Goal: Information Seeking & Learning: Learn about a topic

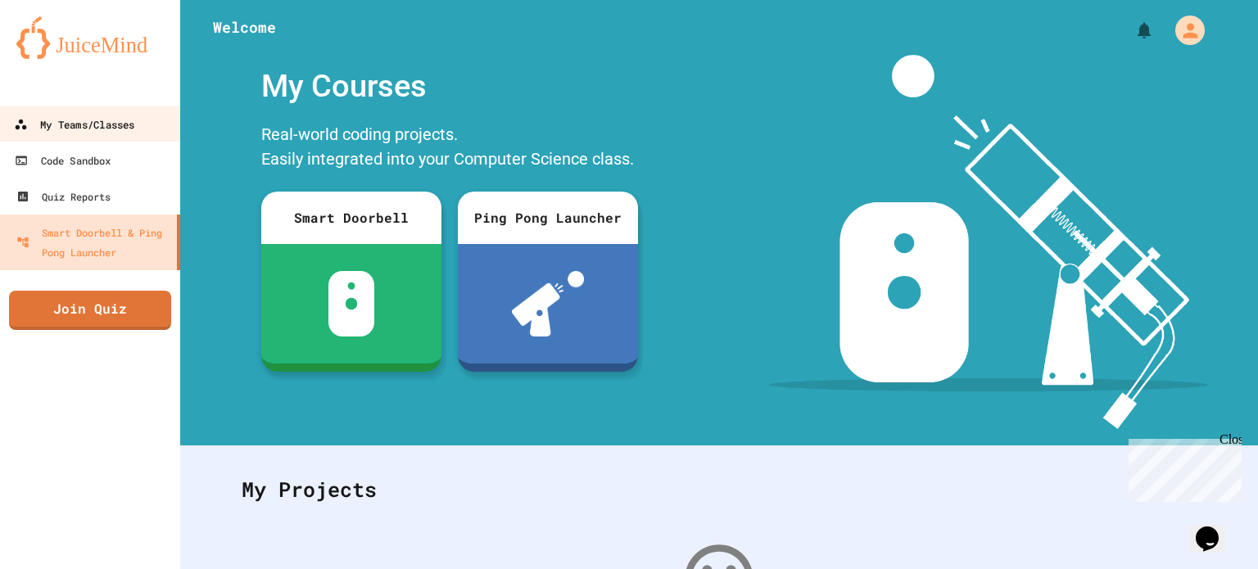
click at [126, 124] on div "My Teams/Classes" at bounding box center [74, 125] width 120 height 20
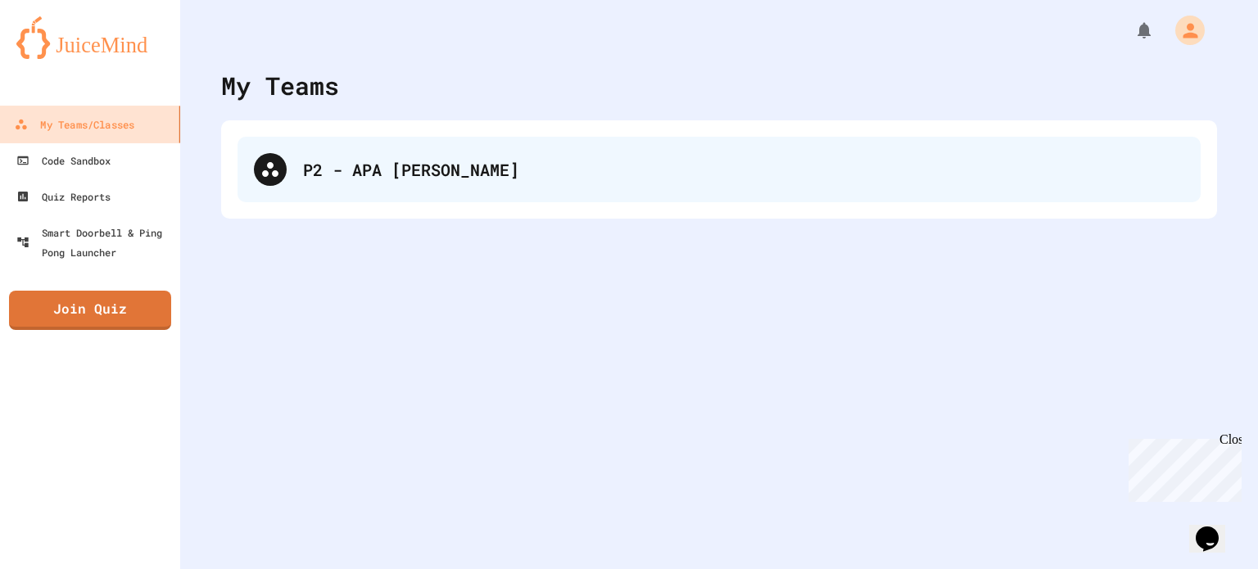
click at [318, 160] on div "P2 - APA [PERSON_NAME]" at bounding box center [743, 169] width 881 height 25
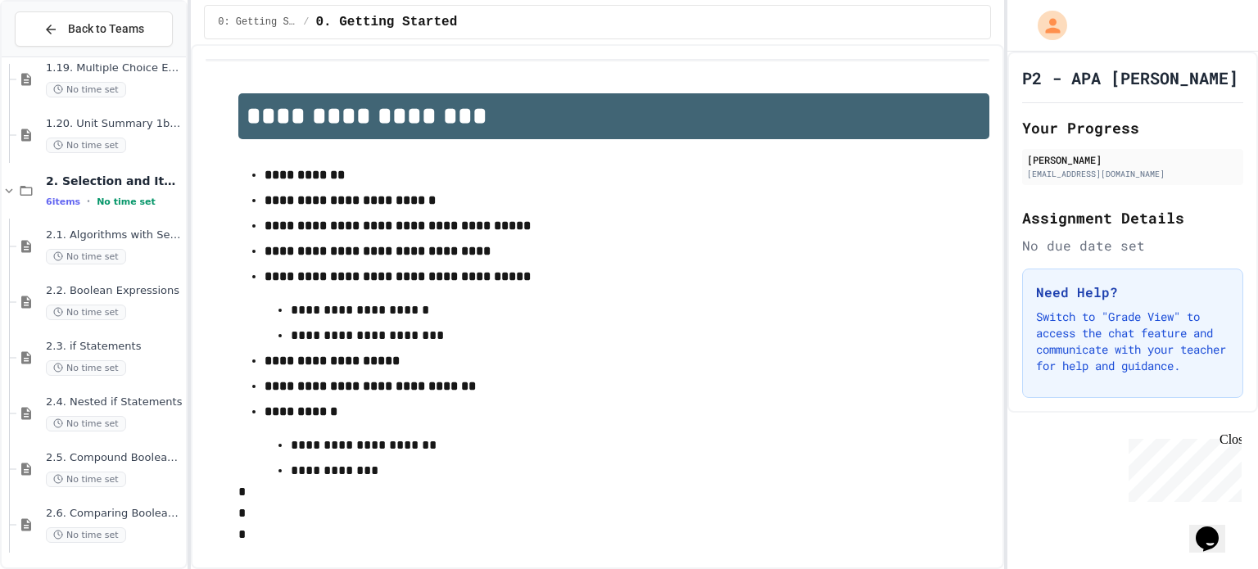
scroll to position [1747, 0]
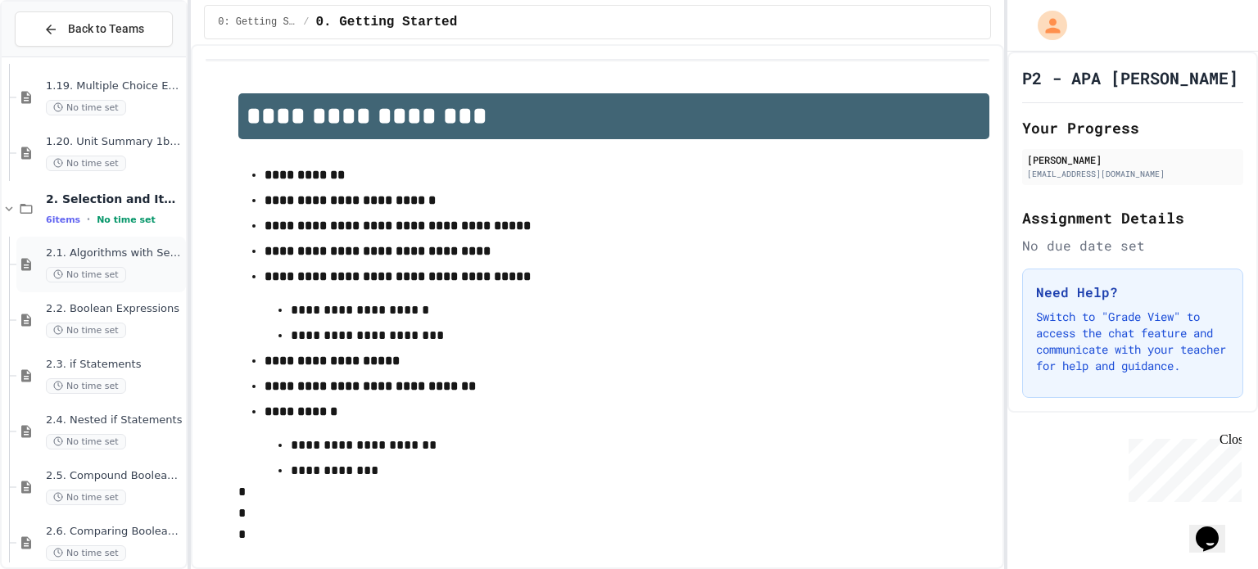
click at [78, 251] on span "2.1. Algorithms with Selection and Repetition" at bounding box center [114, 254] width 137 height 14
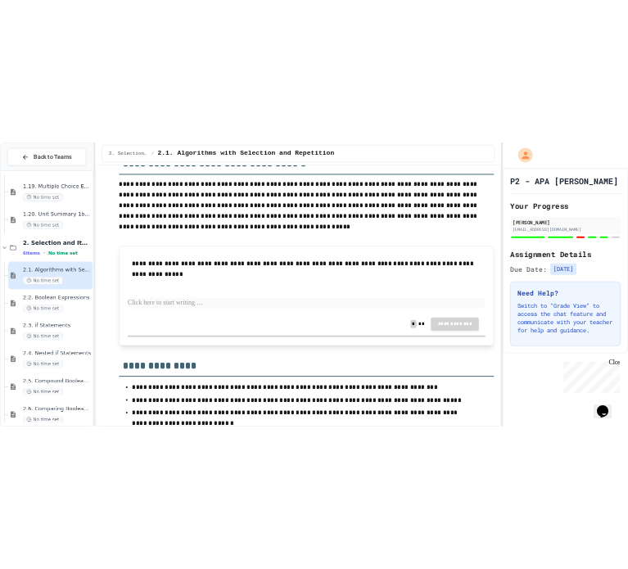
scroll to position [3660, 0]
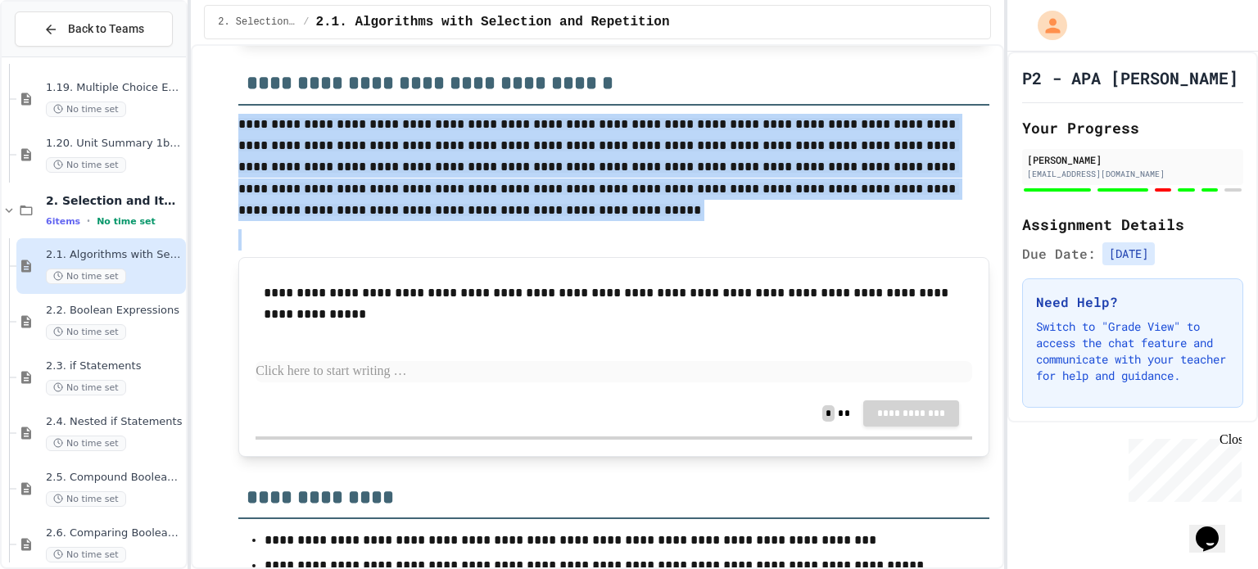
drag, startPoint x: 239, startPoint y: 175, endPoint x: 380, endPoint y: 278, distance: 174.2
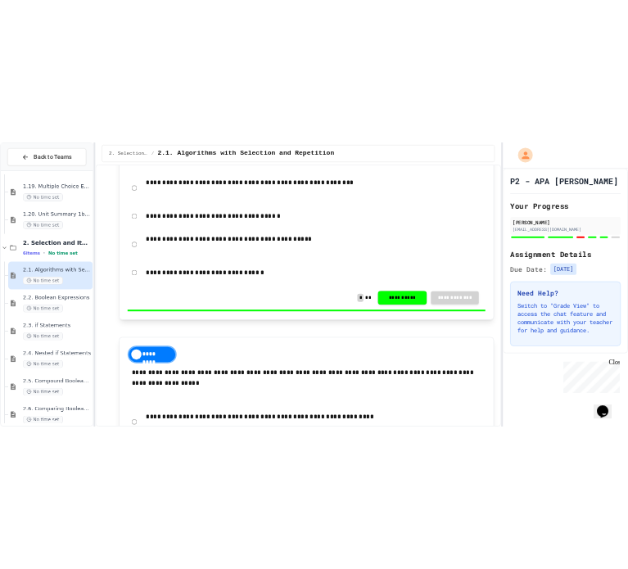
scroll to position [4559, 0]
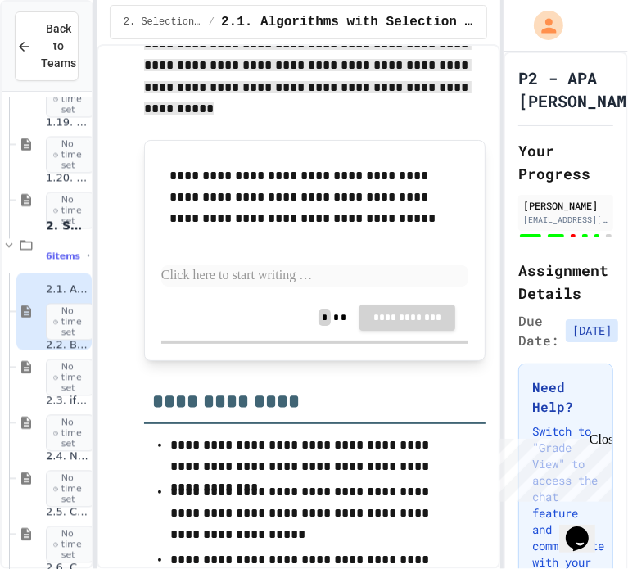
scroll to position [4859, 0]
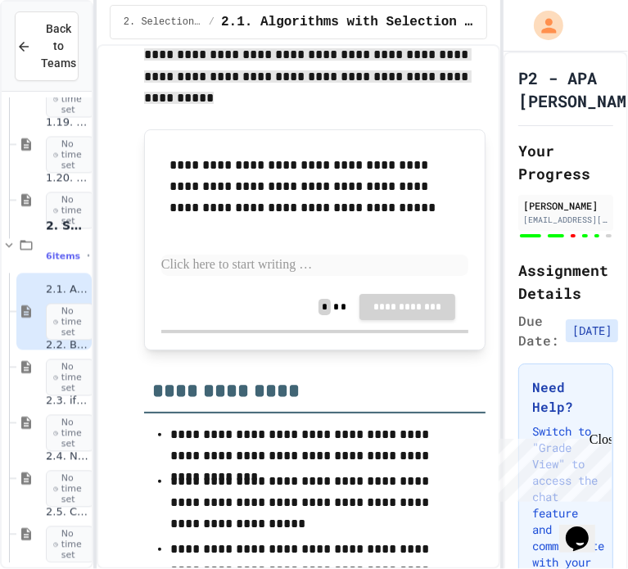
click at [232, 276] on p at bounding box center [314, 265] width 307 height 21
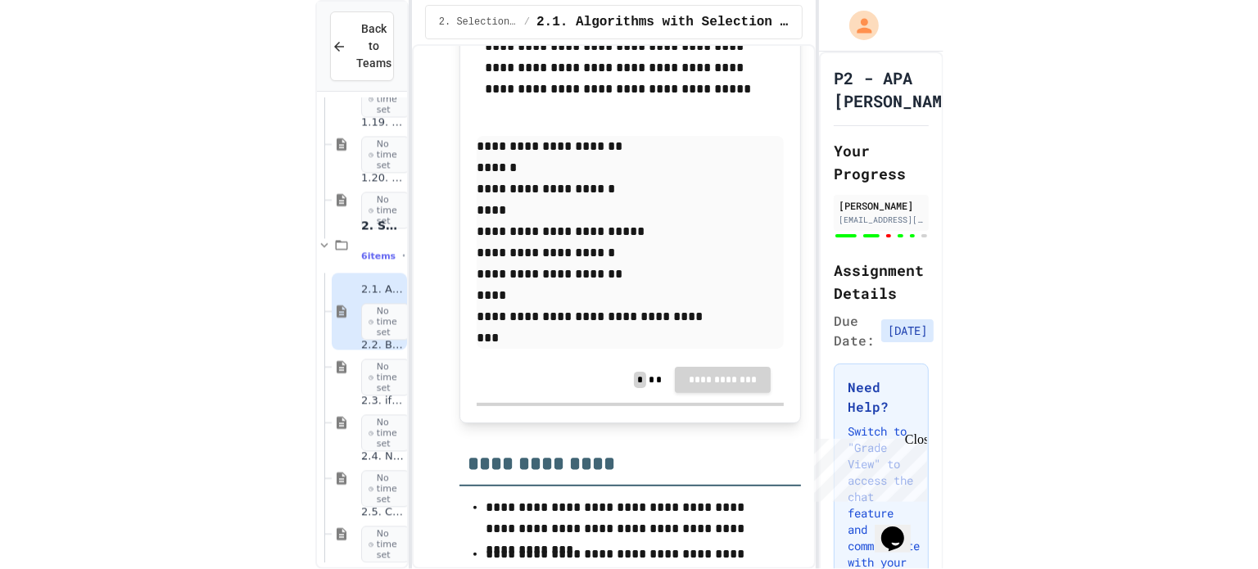
scroll to position [3915, 0]
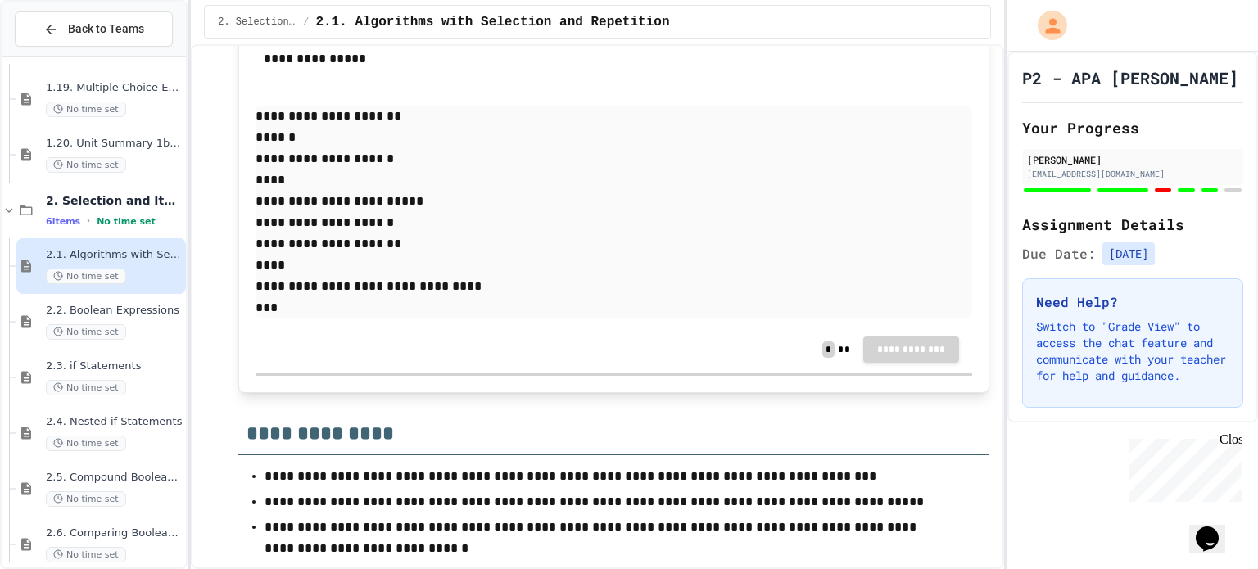
click at [302, 319] on p "**********" at bounding box center [614, 212] width 717 height 213
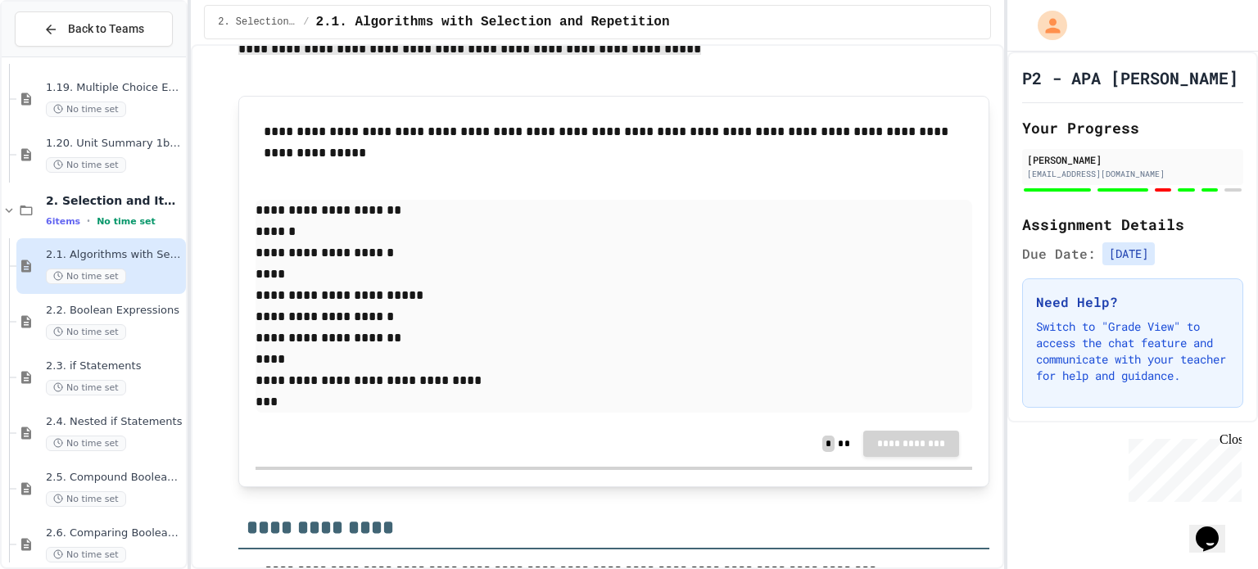
scroll to position [3820, 0]
click at [339, 392] on p "**********" at bounding box center [614, 307] width 717 height 213
click at [98, 343] on div "2.2. Boolean Expressions No time set" at bounding box center [101, 322] width 170 height 56
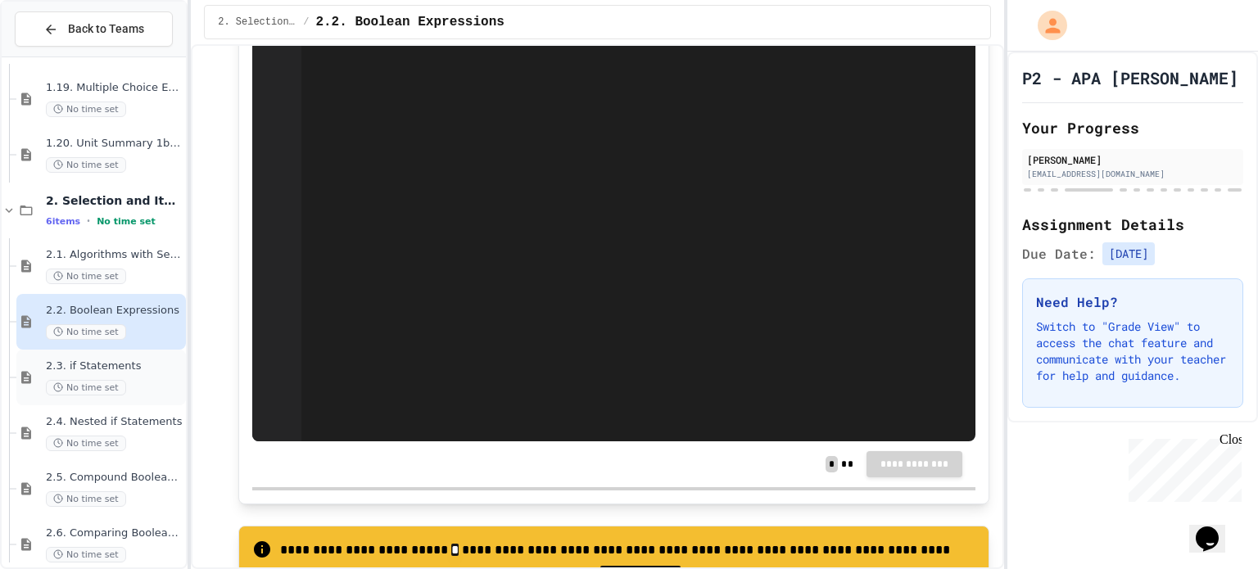
scroll to position [6197, 0]
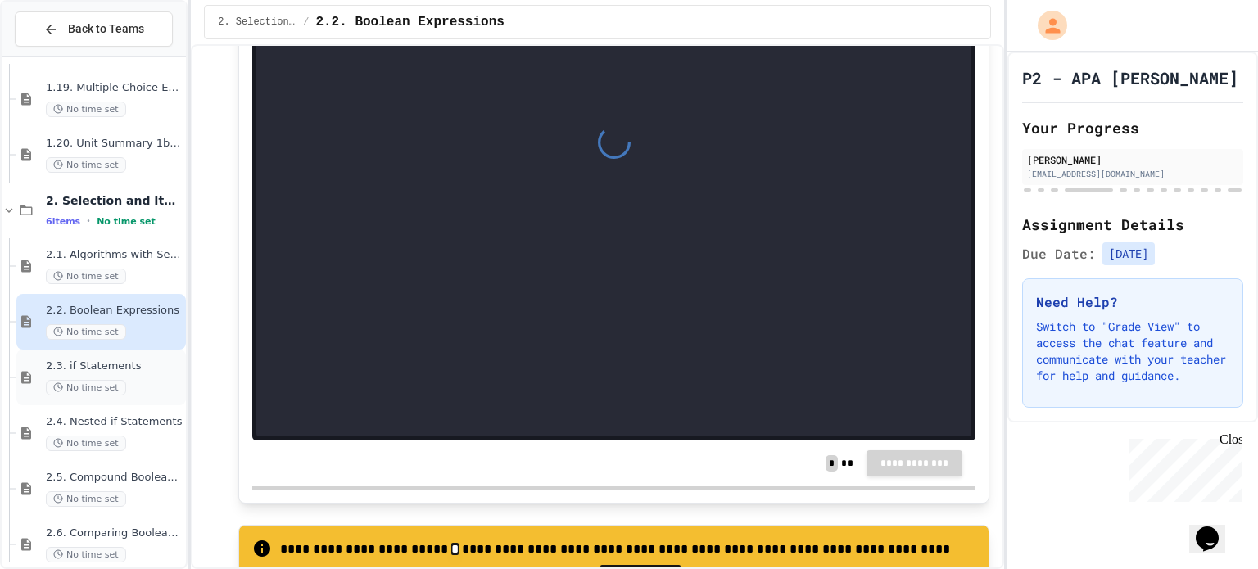
click at [99, 366] on span "2.3. if Statements" at bounding box center [114, 367] width 137 height 14
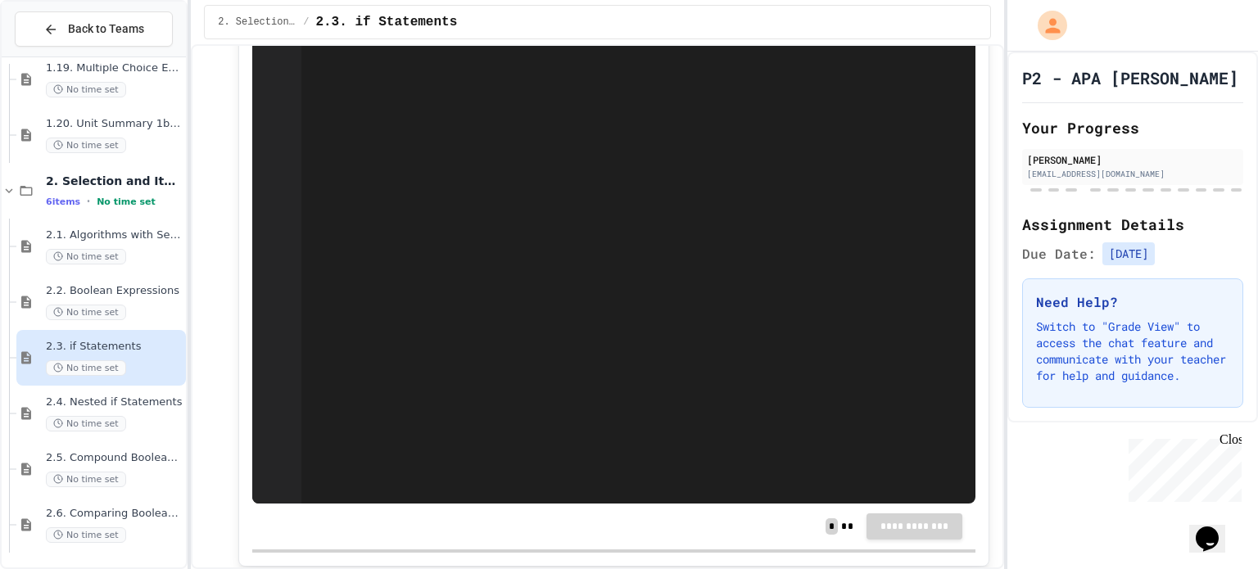
scroll to position [1661, 0]
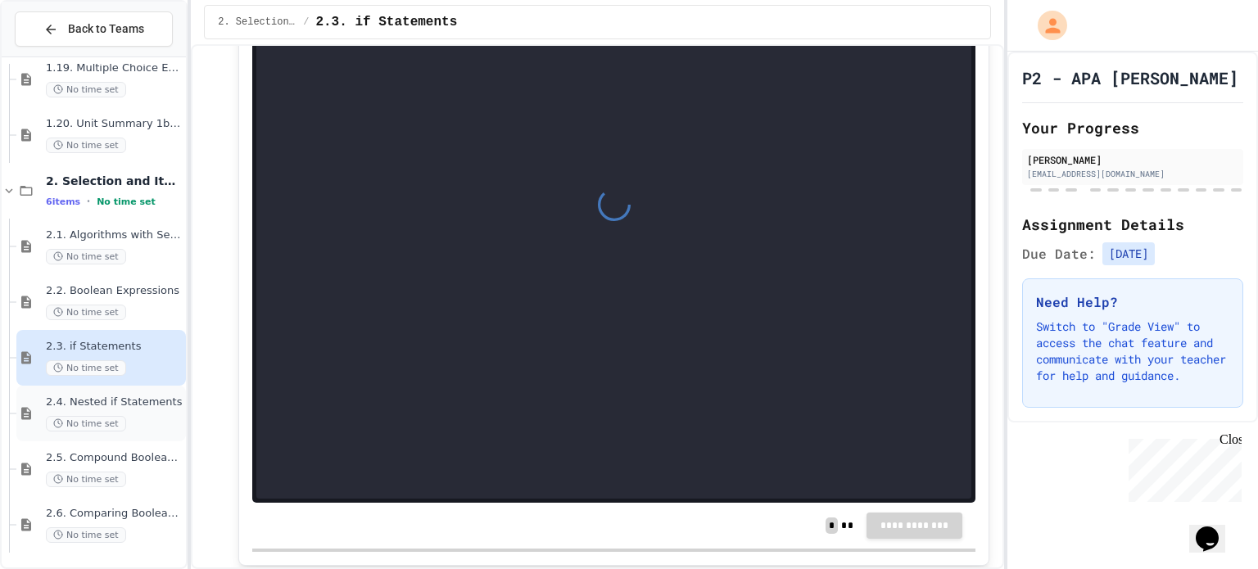
click at [102, 403] on span "2.4. Nested if Statements" at bounding box center [114, 403] width 137 height 14
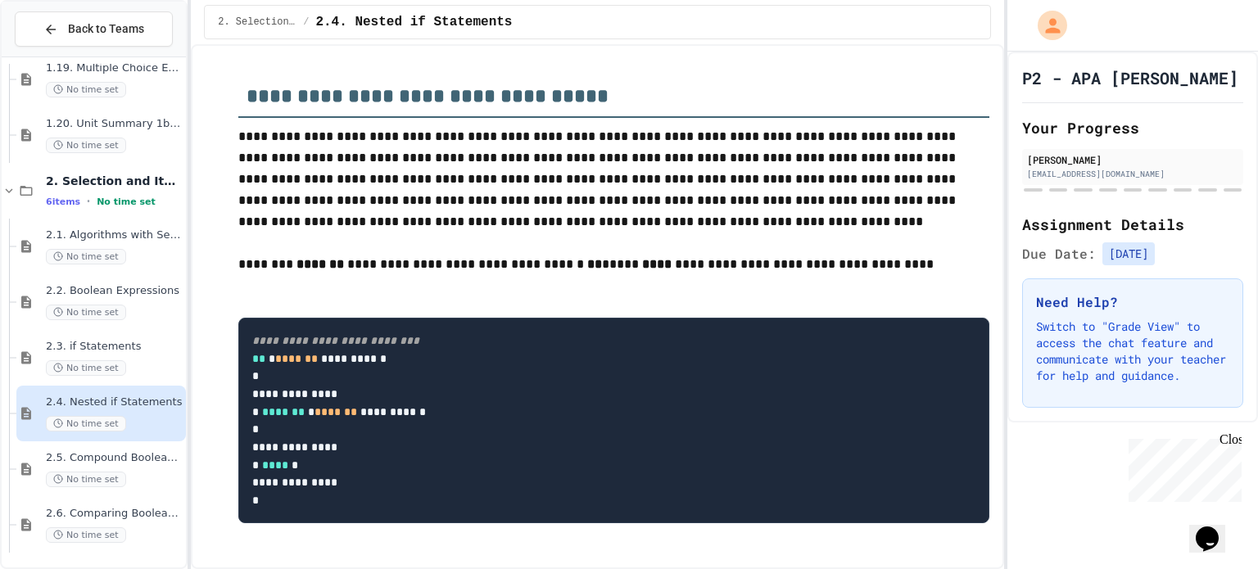
scroll to position [376, 0]
click at [120, 456] on span "2.5. Compound Boolean Expressions" at bounding box center [114, 458] width 137 height 14
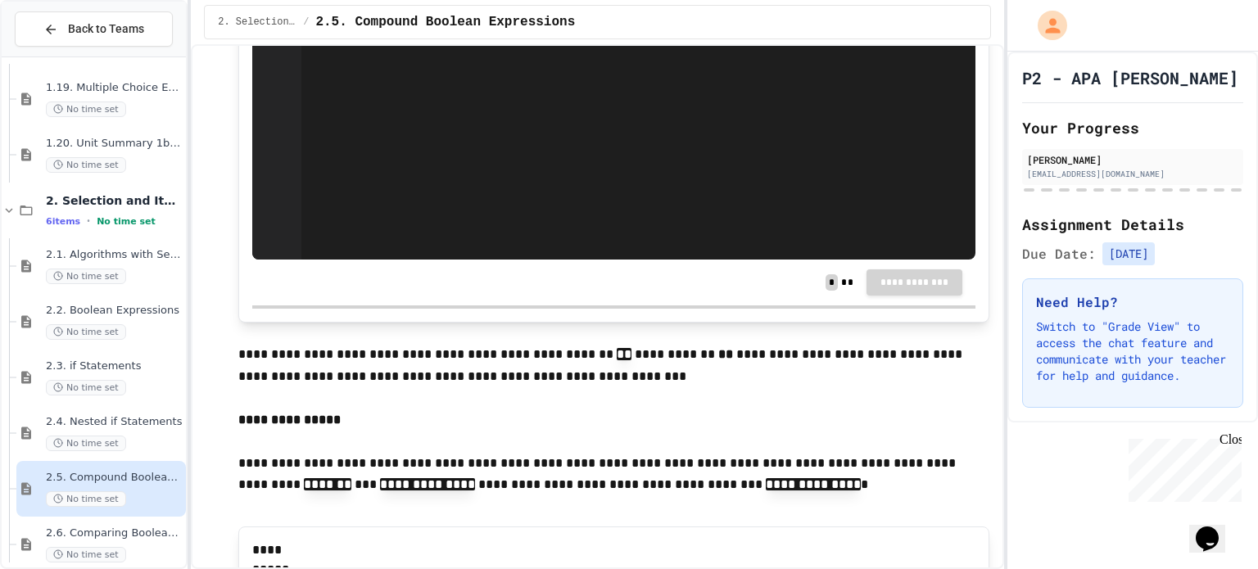
scroll to position [993, 0]
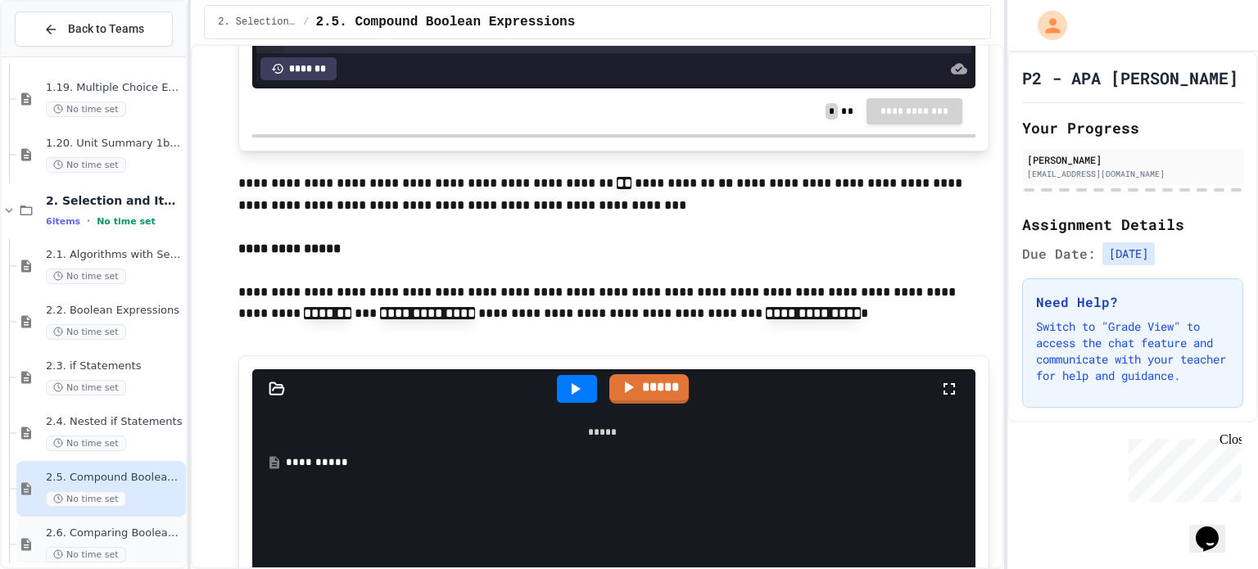
click at [55, 547] on span "No time set" at bounding box center [86, 555] width 80 height 16
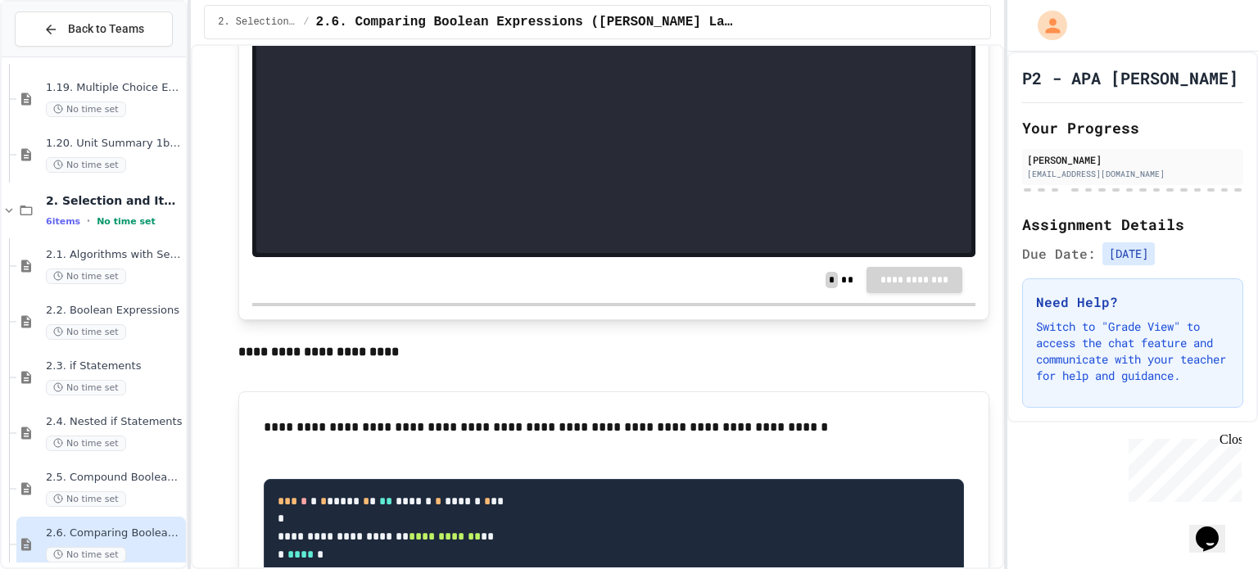
scroll to position [2726, 0]
